Goal: Information Seeking & Learning: Find specific page/section

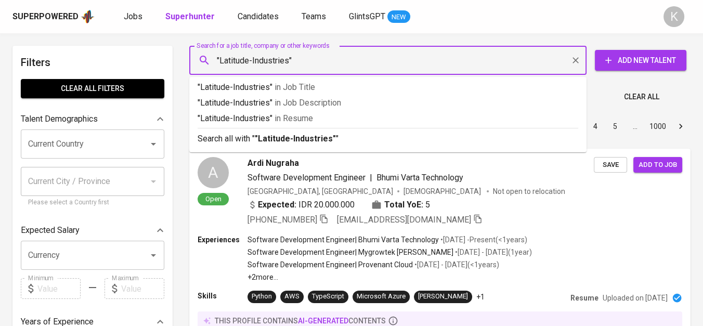
click at [248, 62] on input ""Latitude-Industries"" at bounding box center [390, 60] width 351 height 20
type input ""Latitude Industries""
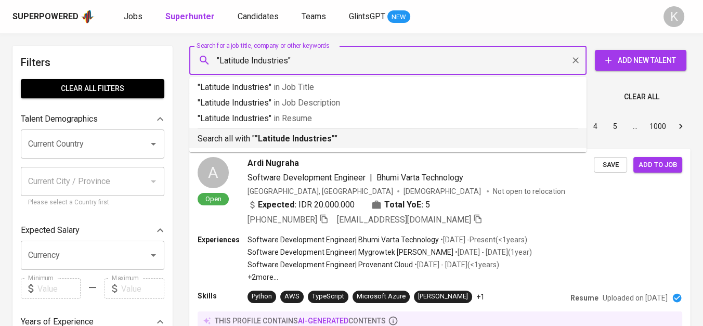
drag, startPoint x: 269, startPoint y: 136, endPoint x: 252, endPoint y: 3, distance: 134.1
click at [269, 135] on b ""Latitude Industries"" at bounding box center [295, 139] width 80 height 10
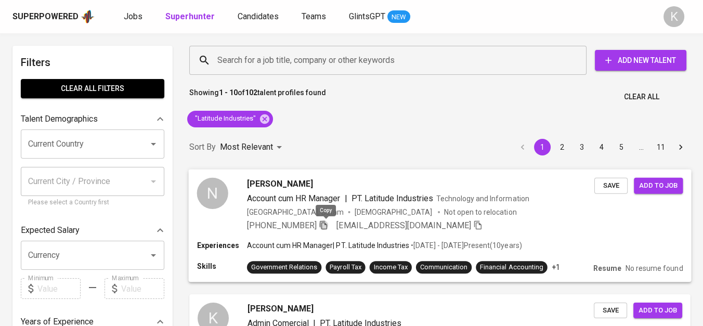
click at [325, 224] on icon "button" at bounding box center [323, 224] width 9 height 9
click at [259, 115] on icon at bounding box center [264, 118] width 11 height 11
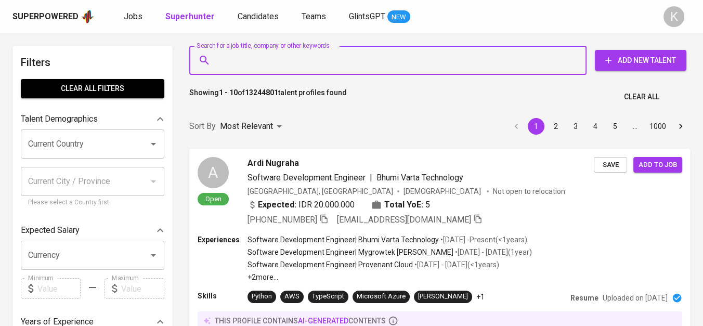
click at [261, 55] on input "Search for a job title, company or other keywords" at bounding box center [390, 60] width 351 height 20
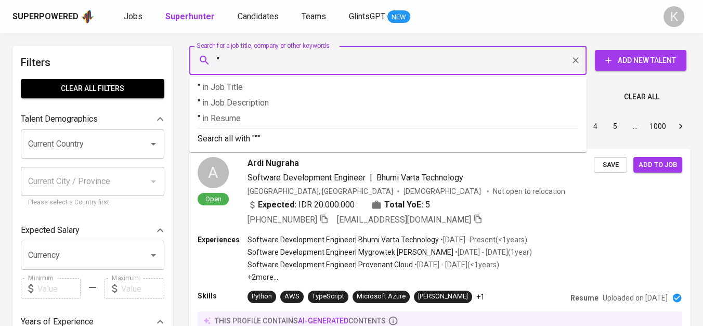
paste input "PT Indonesia Smelting Technology"
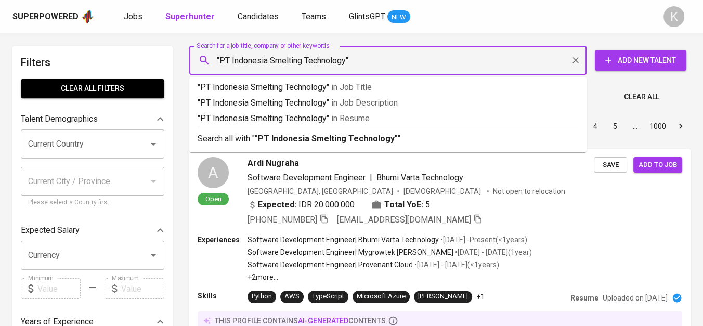
click at [230, 59] on input ""PT Indonesia Smelting Technology"" at bounding box center [390, 60] width 351 height 20
type input ""Indonesia Smelting Technology""
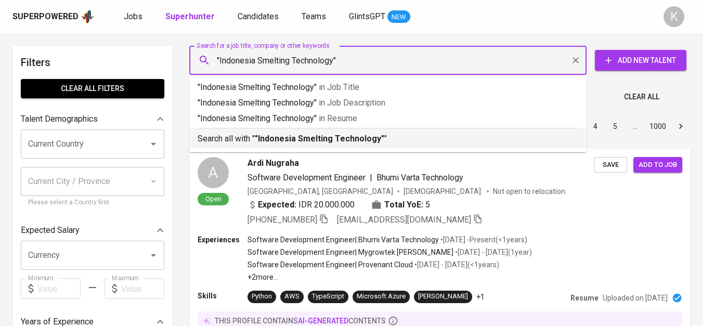
click at [320, 129] on div "Search all with " "Indonesia Smelting Technology" "" at bounding box center [387, 136] width 380 height 17
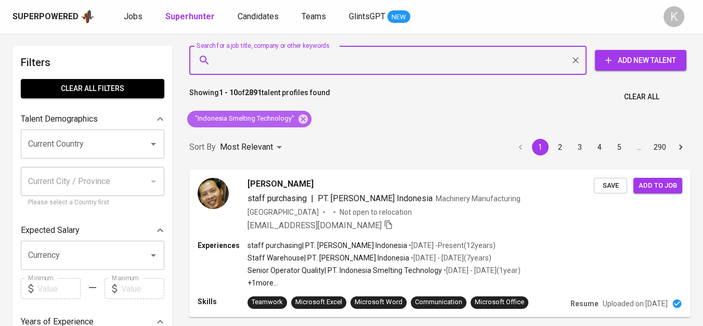
drag, startPoint x: 305, startPoint y: 117, endPoint x: 440, endPoint y: 325, distance: 247.6
click at [305, 117] on icon at bounding box center [302, 118] width 9 height 9
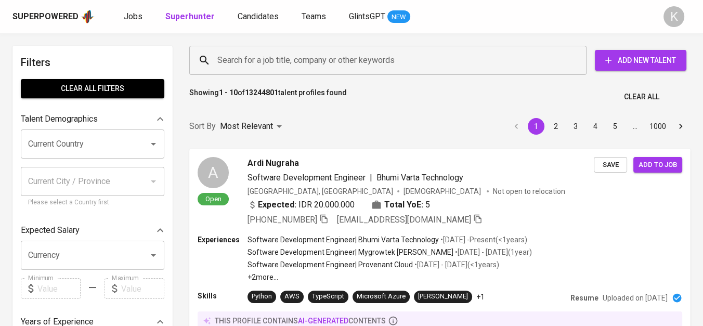
click at [261, 59] on input "Search for a job title, company or other keywords" at bounding box center [390, 60] width 351 height 20
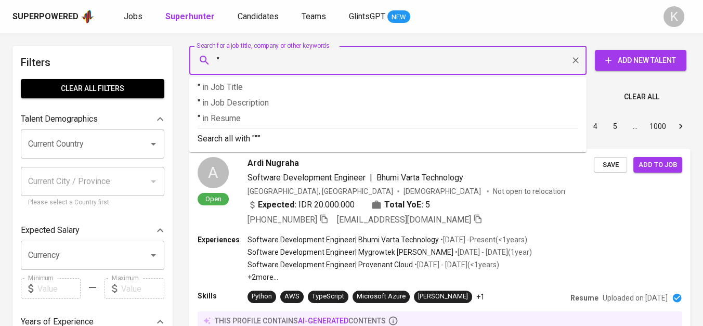
paste input "Gapura Dunia Informatika"
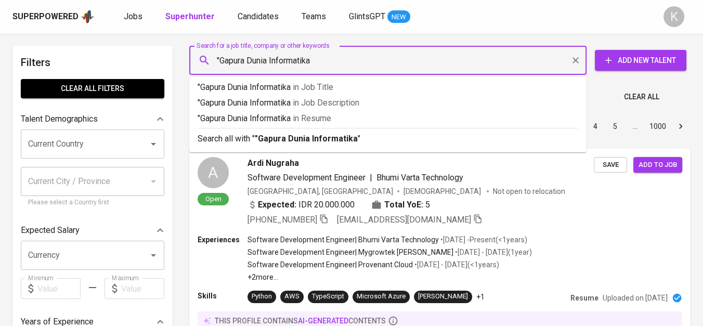
type input ""Gapura Dunia Informatika""
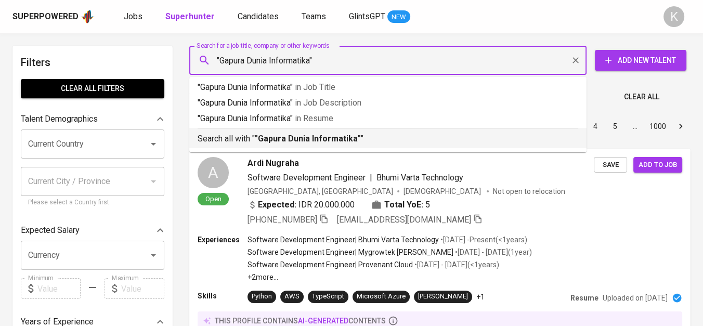
click at [304, 137] on b ""Gapura Dunia Informatika"" at bounding box center [308, 139] width 106 height 10
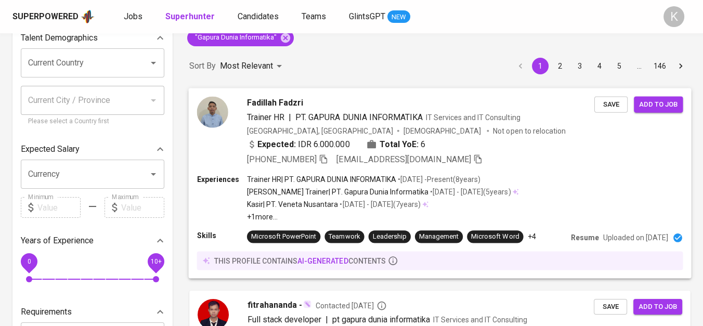
scroll to position [58, 0]
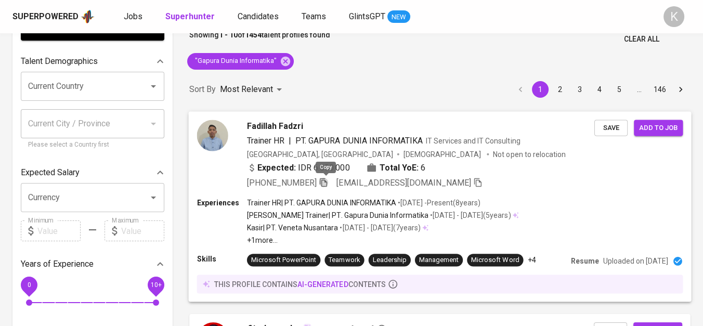
click at [322, 182] on icon "button" at bounding box center [323, 181] width 9 height 9
click at [283, 61] on icon at bounding box center [285, 60] width 9 height 9
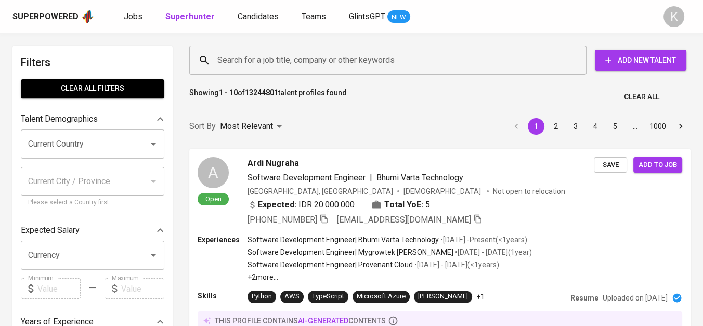
click at [274, 68] on input "Search for a job title, company or other keywords" at bounding box center [390, 60] width 351 height 20
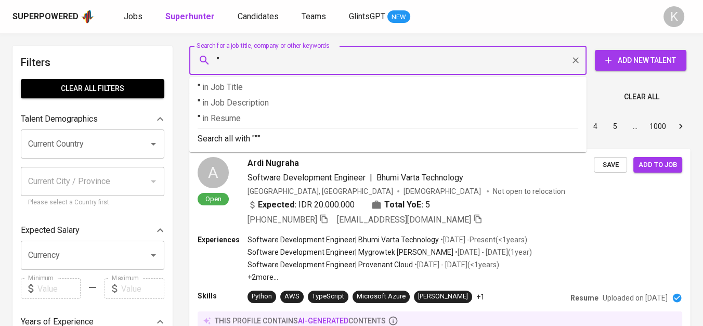
paste input "Unifam Family Food"
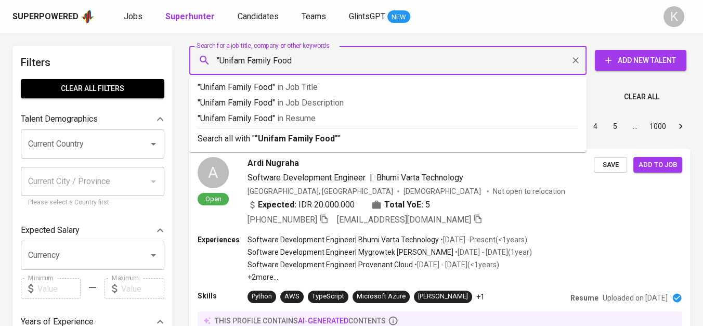
type input ""Unifam Family Food""
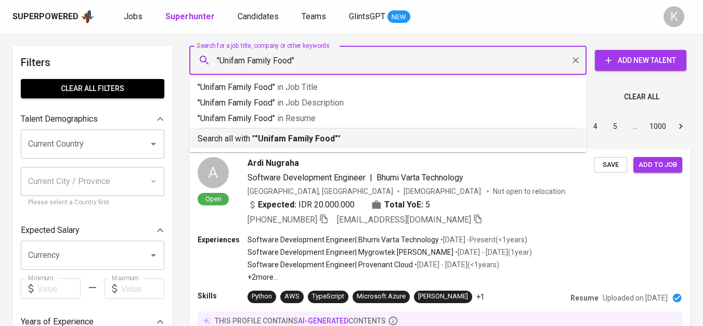
click at [262, 133] on p "Search all with " "Unifam Family Food" "" at bounding box center [387, 139] width 380 height 12
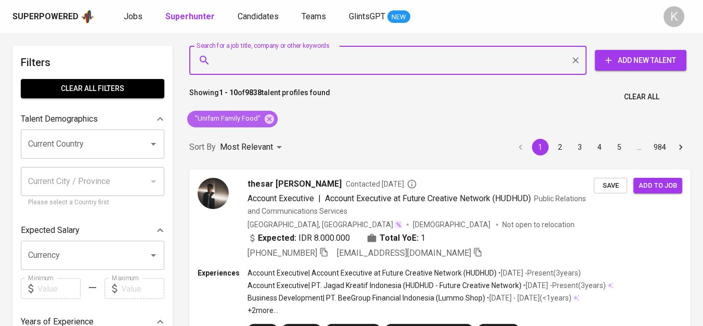
drag, startPoint x: 267, startPoint y: 118, endPoint x: 205, endPoint y: 3, distance: 131.4
click at [267, 118] on icon at bounding box center [268, 118] width 11 height 11
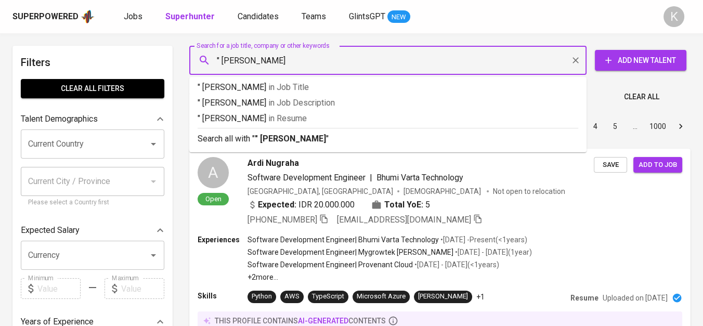
type input "" Ivana Kindangen""
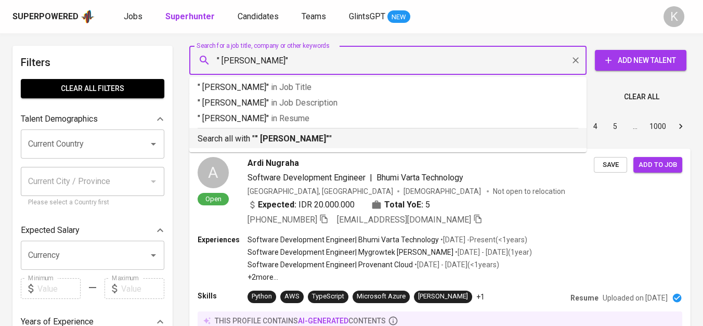
click at [269, 135] on b "" Ivana Kindangen"" at bounding box center [292, 139] width 74 height 10
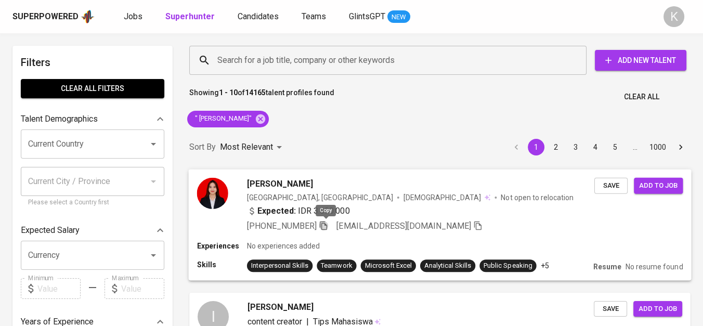
click at [323, 223] on icon "button" at bounding box center [323, 225] width 7 height 9
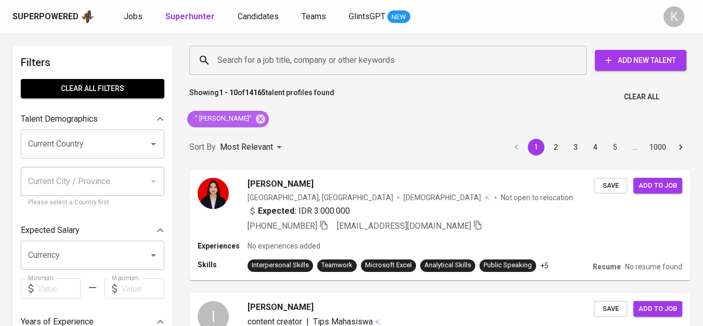
drag, startPoint x: 260, startPoint y: 120, endPoint x: 257, endPoint y: 82, distance: 38.6
click at [260, 120] on icon at bounding box center [260, 118] width 11 height 11
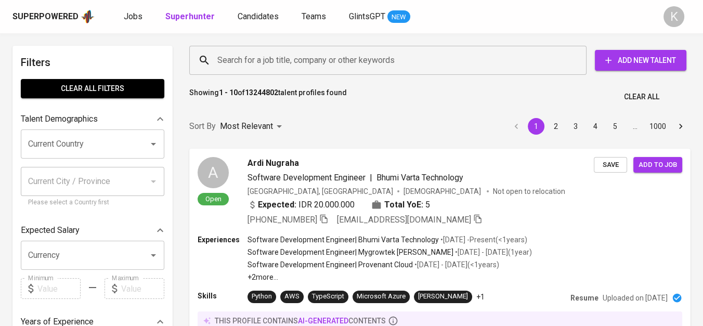
click at [233, 59] on input "Search for a job title, company or other keywords" at bounding box center [390, 60] width 351 height 20
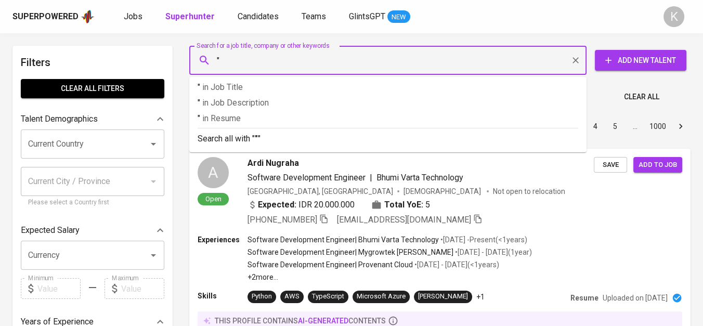
paste input "Windy PrastiwiLihat profil Windy Prastiwi"
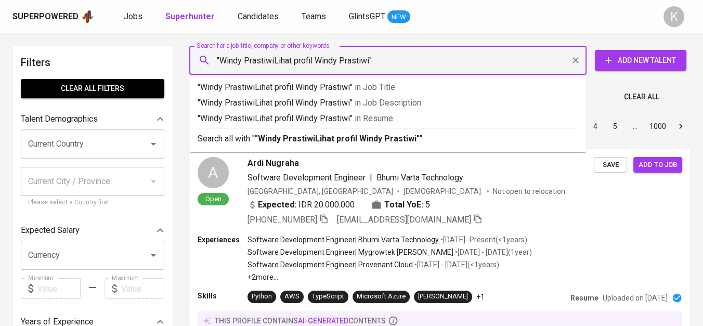
drag, startPoint x: 274, startPoint y: 61, endPoint x: 369, endPoint y: 68, distance: 95.9
click at [369, 68] on input ""Windy PrastiwiLihat profil Windy Prastiwi"" at bounding box center [390, 60] width 351 height 20
type input ""Windy Prastiwi""
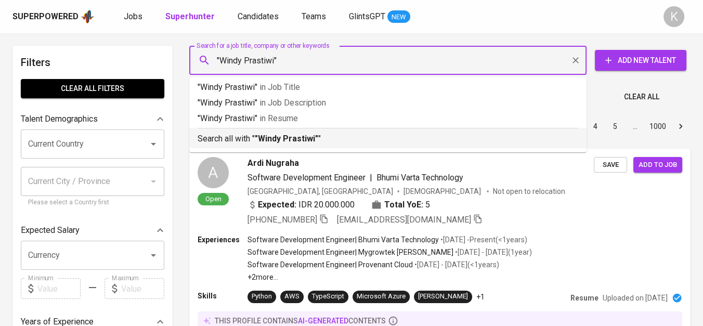
click at [326, 143] on p "Search all with " "Windy Prastiwi" "" at bounding box center [387, 139] width 380 height 12
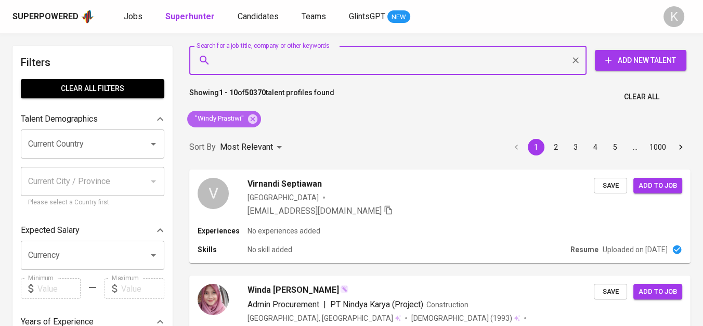
drag, startPoint x: 249, startPoint y: 117, endPoint x: 215, endPoint y: 0, distance: 121.9
click at [249, 117] on icon at bounding box center [252, 118] width 9 height 9
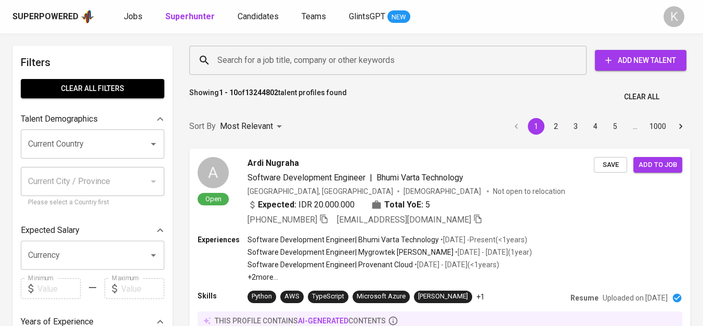
click at [314, 62] on input "Search for a job title, company or other keywords" at bounding box center [390, 60] width 351 height 20
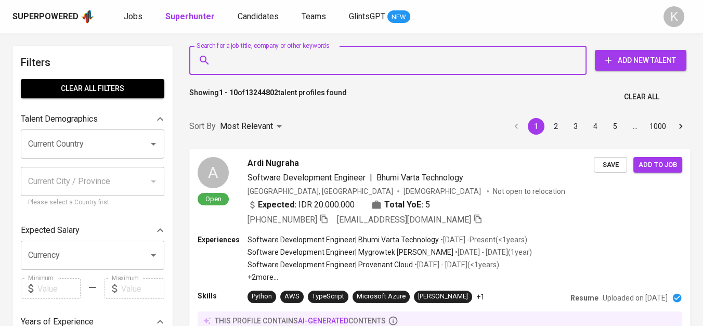
paste input "Resindo Group"
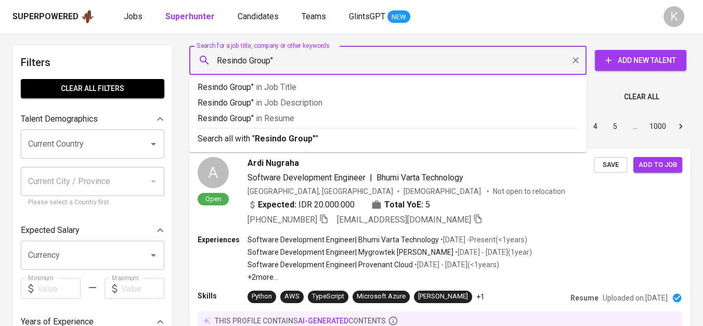
click at [211, 60] on div at bounding box center [206, 60] width 17 height 0
click at [218, 66] on input "Resindo Group"" at bounding box center [390, 60] width 351 height 20
type input ""Resindo Group""
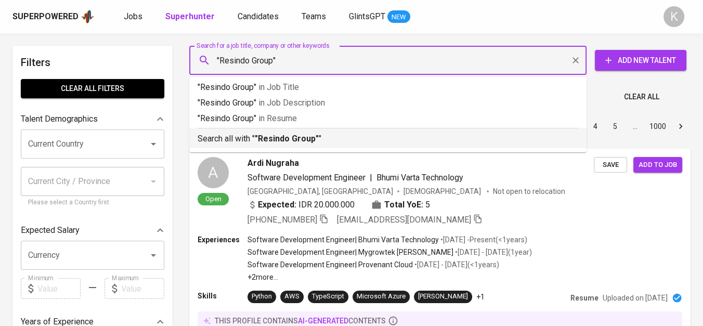
click at [262, 137] on b ""Resindo Group"" at bounding box center [287, 139] width 64 height 10
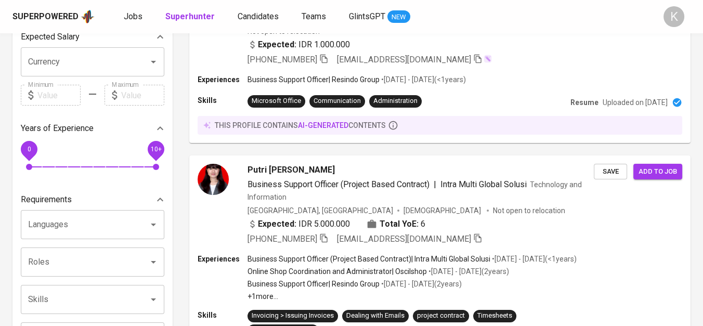
scroll to position [47, 0]
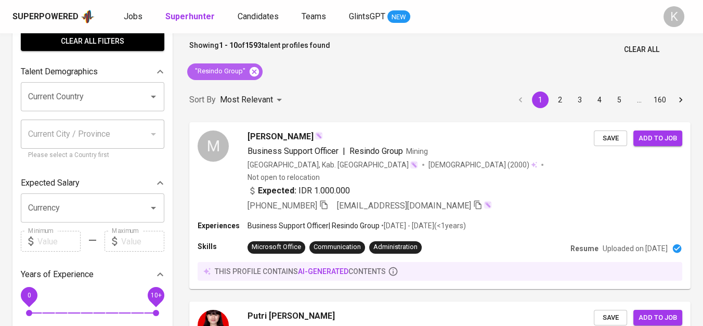
click at [250, 66] on icon at bounding box center [253, 71] width 11 height 11
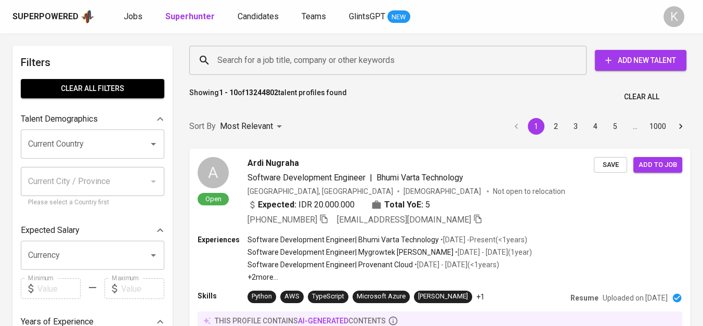
click at [275, 61] on input "Search for a job title, company or other keywords" at bounding box center [390, 60] width 351 height 20
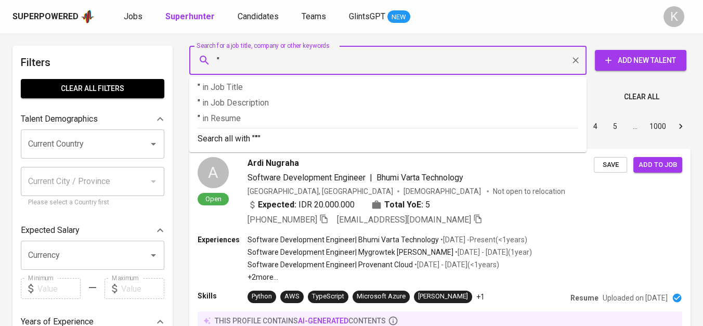
paste input "PT Early Light International Indonesia"
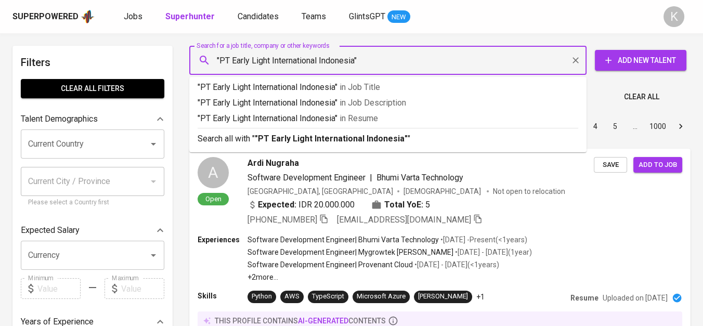
click at [231, 59] on input ""PT Early Light International Indonesia"" at bounding box center [390, 60] width 351 height 20
type input ""Early Light International Indonesia""
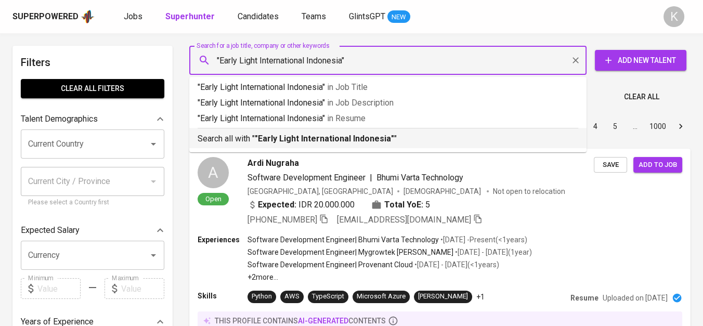
click at [301, 143] on b ""Early Light International Indonesia"" at bounding box center [324, 139] width 139 height 10
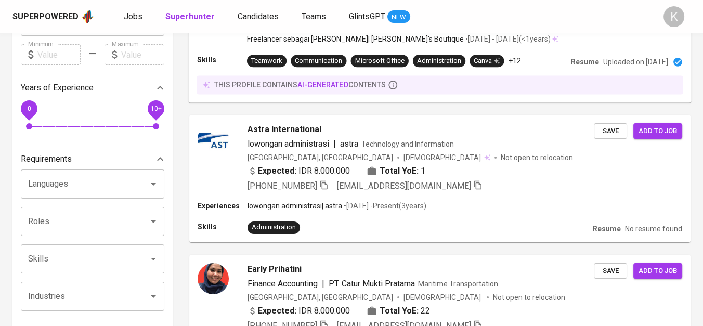
scroll to position [58, 0]
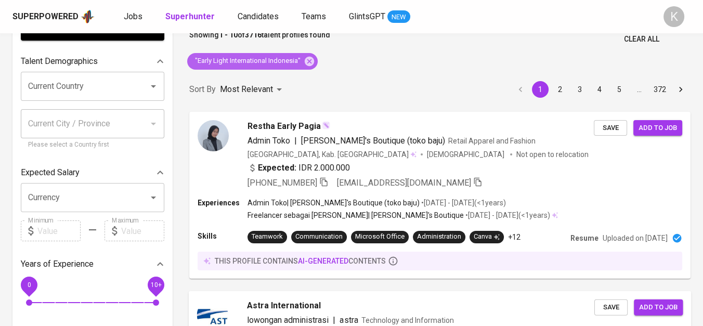
drag, startPoint x: 310, startPoint y: 60, endPoint x: 392, endPoint y: 323, distance: 275.5
click at [310, 60] on icon at bounding box center [309, 60] width 9 height 9
